Goal: Task Accomplishment & Management: Complete application form

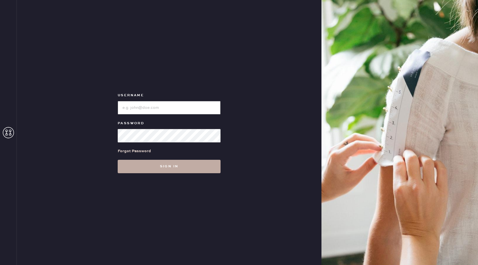
type input "reformationsomerset"
click at [182, 165] on button "Sign in" at bounding box center [169, 166] width 103 height 13
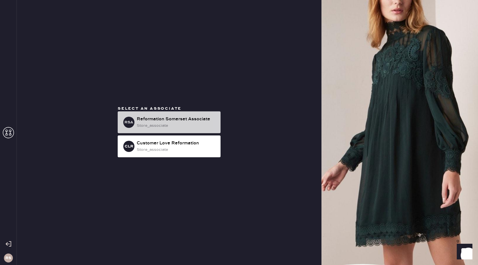
click at [186, 120] on div "Reformation Somerset Associate" at bounding box center [176, 119] width 79 height 7
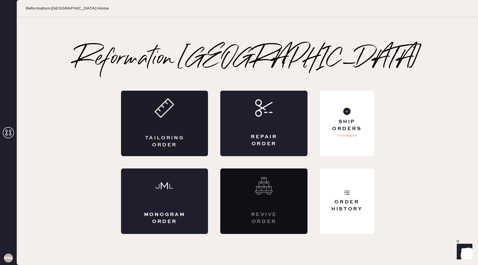
click at [170, 127] on div "Tailoring Order" at bounding box center [164, 123] width 87 height 65
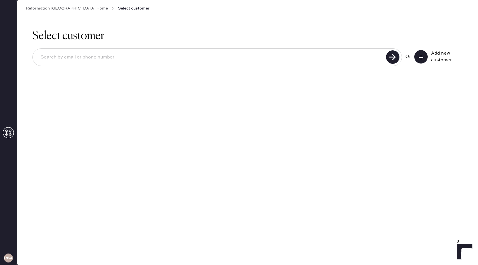
click at [290, 60] on input at bounding box center [210, 57] width 348 height 13
click at [394, 58] on use at bounding box center [392, 56] width 13 height 13
click at [104, 57] on input "[EMAIL_ADDRESS][DOMAIN_NAME]" at bounding box center [210, 57] width 348 height 13
type input "[PERSON_NAME]"
click at [392, 55] on use at bounding box center [392, 56] width 13 height 13
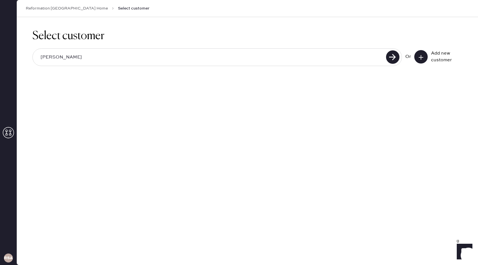
click at [425, 58] on button at bounding box center [420, 56] width 13 height 13
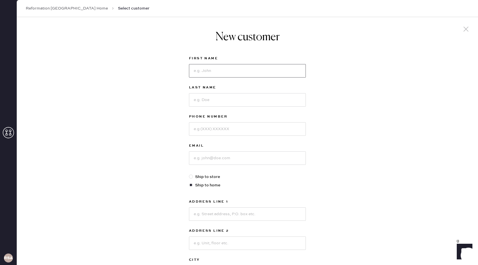
click at [219, 67] on input at bounding box center [247, 70] width 117 height 13
type input "[PERSON_NAME]"
click at [201, 99] on input at bounding box center [247, 99] width 117 height 13
type input "Filarey"
click at [214, 128] on input at bounding box center [247, 128] width 117 height 13
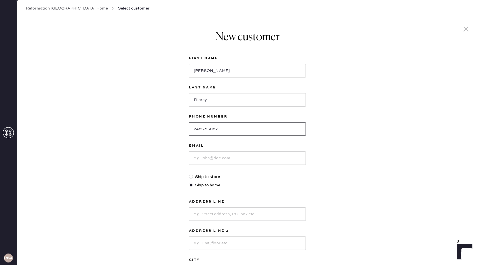
type input "2485716087"
click at [231, 160] on input at bounding box center [247, 157] width 117 height 13
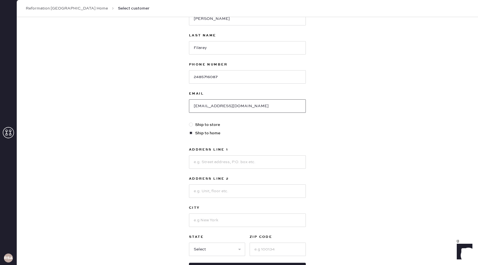
scroll to position [67, 0]
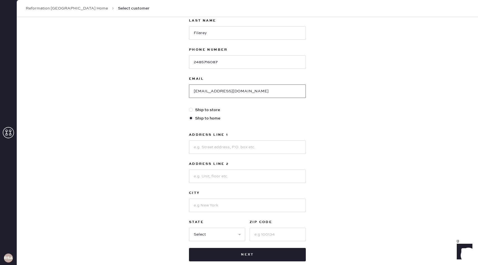
type input "[EMAIL_ADDRESS][DOMAIN_NAME]"
click at [219, 151] on input at bounding box center [247, 146] width 117 height 13
type input "[STREET_ADDRESS]"
click at [208, 176] on input at bounding box center [247, 175] width 117 height 13
type input "APT 32103"
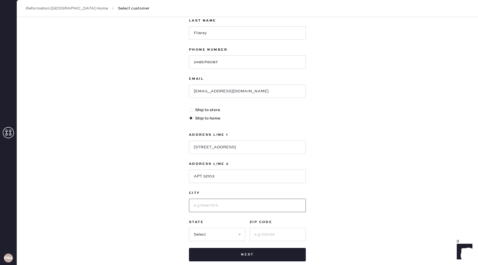
click at [223, 207] on input at bounding box center [247, 204] width 117 height 13
type input "[GEOGRAPHIC_DATA]"
click at [215, 233] on select "Select AK AL AR AZ CA CO CT [GEOGRAPHIC_DATA] DE FL [GEOGRAPHIC_DATA] HI [GEOGR…" at bounding box center [217, 234] width 56 height 13
select select "MI"
click at [254, 234] on input at bounding box center [278, 234] width 56 height 13
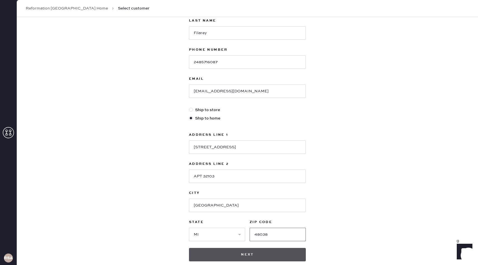
type input "48038"
click at [280, 255] on button "Next" at bounding box center [247, 254] width 117 height 13
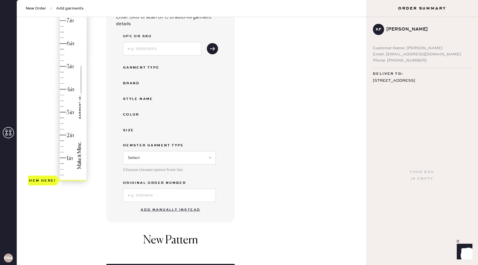
scroll to position [63, 0]
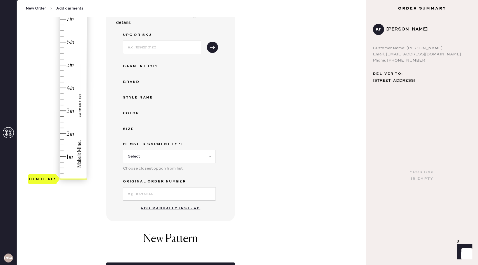
click at [175, 207] on button "Add manually instead" at bounding box center [170, 208] width 66 height 11
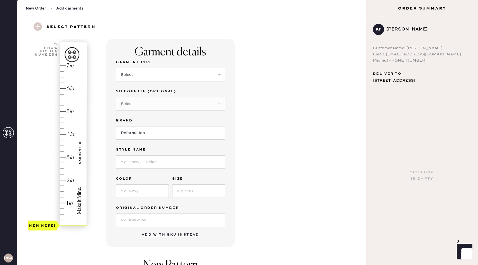
scroll to position [16, 0]
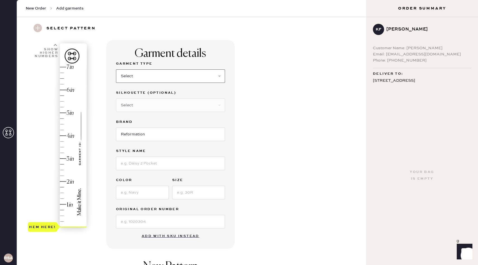
click at [150, 74] on select "Select Basic Skirt Jeans Leggings Pants Shorts Basic Sleeved Dress Basic Sleeve…" at bounding box center [170, 75] width 109 height 13
select select "7"
click at [141, 107] on select "Select Maxi Dress Midi Dress Mini Dress Other" at bounding box center [170, 104] width 109 height 13
select select "33"
click at [155, 165] on input at bounding box center [170, 163] width 109 height 13
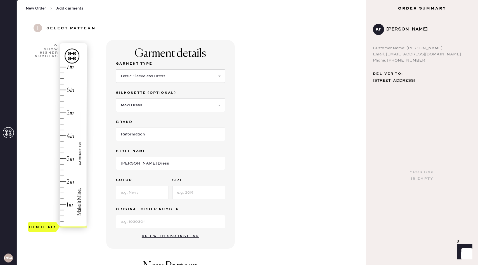
type input "[PERSON_NAME] Dress"
click at [144, 194] on input at bounding box center [142, 192] width 53 height 13
click at [133, 193] on input "Honeyglow" at bounding box center [142, 192] width 53 height 13
type input "Honeyglow"
click at [196, 193] on input at bounding box center [198, 192] width 53 height 13
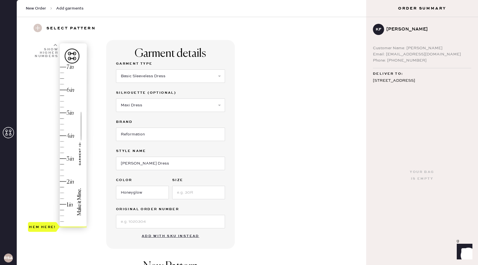
click at [272, 210] on div "Garment details Garment Type Select Basic Skirt Jeans Leggings Pants Shorts Bas…" at bounding box center [233, 198] width 255 height 317
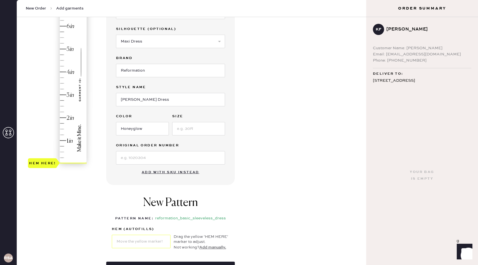
scroll to position [82, 0]
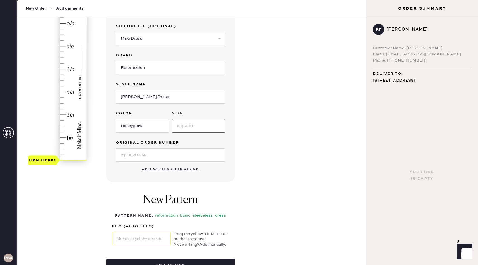
click at [202, 126] on input at bounding box center [198, 125] width 53 height 13
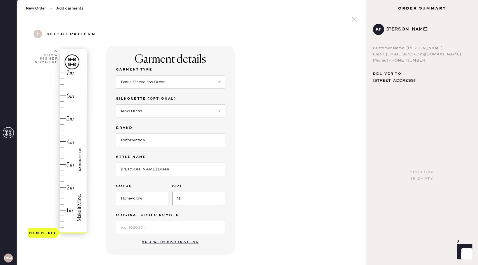
scroll to position [7, 0]
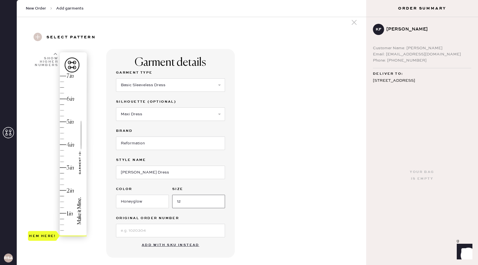
type input "12"
click at [268, 188] on div "Garment details Garment Type Select Basic Skirt Jeans Leggings Pants Shorts Bas…" at bounding box center [233, 207] width 255 height 317
type input "3.5"
drag, startPoint x: 45, startPoint y: 234, endPoint x: 63, endPoint y: 155, distance: 80.5
click at [57, 155] on div "Hem here!" at bounding box center [42, 156] width 29 height 10
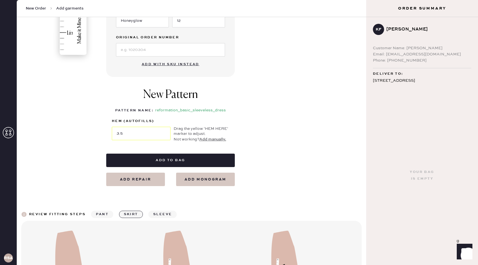
scroll to position [177, 0]
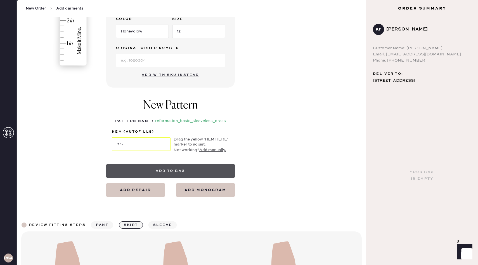
click at [176, 172] on button "Add to bag" at bounding box center [170, 170] width 129 height 13
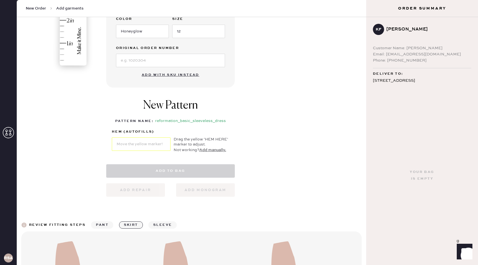
select select "7"
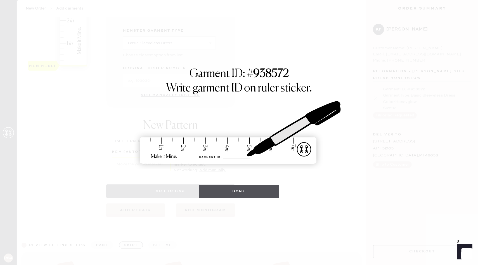
click at [223, 189] on button "Done" at bounding box center [239, 190] width 81 height 13
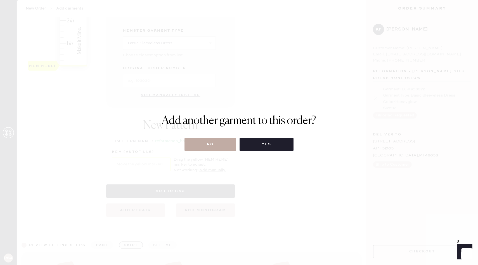
click at [207, 143] on button "No" at bounding box center [210, 144] width 52 height 13
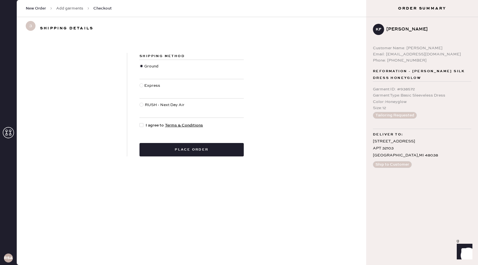
click at [140, 125] on div at bounding box center [141, 125] width 4 height 4
click at [140, 122] on input "I agree to Terms & Conditions" at bounding box center [139, 122] width 0 height 0
checkbox input "true"
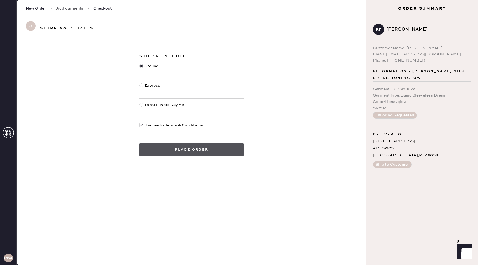
click at [167, 152] on button "Place order" at bounding box center [191, 149] width 104 height 13
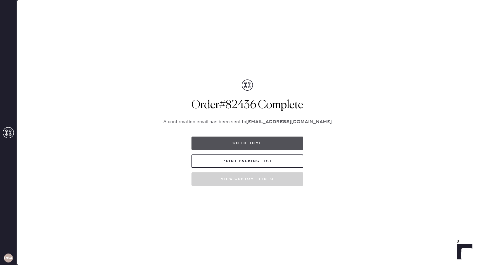
click at [249, 143] on button "Go to home" at bounding box center [247, 142] width 112 height 13
